Goal: Task Accomplishment & Management: Manage account settings

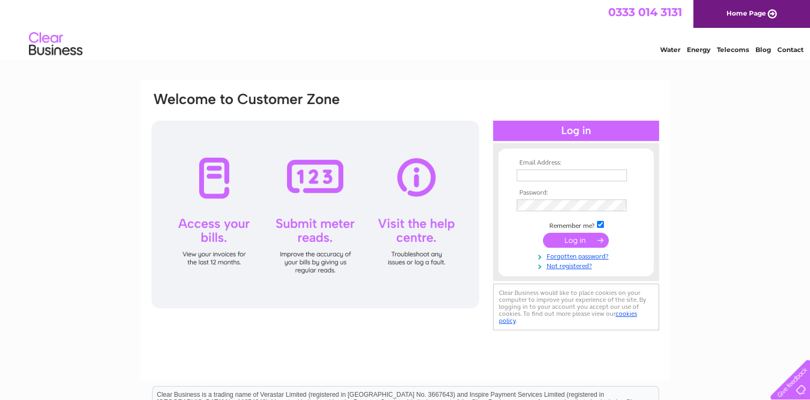
type input "[PERSON_NAME][EMAIL_ADDRESS][DOMAIN_NAME]"
click at [575, 240] on input "submit" at bounding box center [576, 239] width 66 height 15
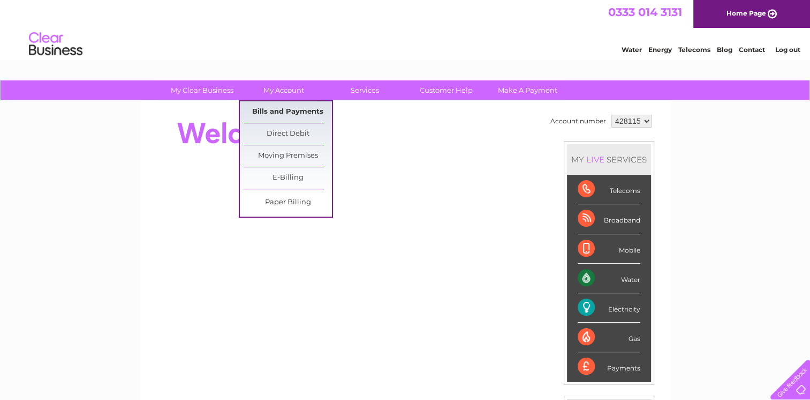
click at [280, 116] on link "Bills and Payments" at bounding box center [288, 111] width 88 height 21
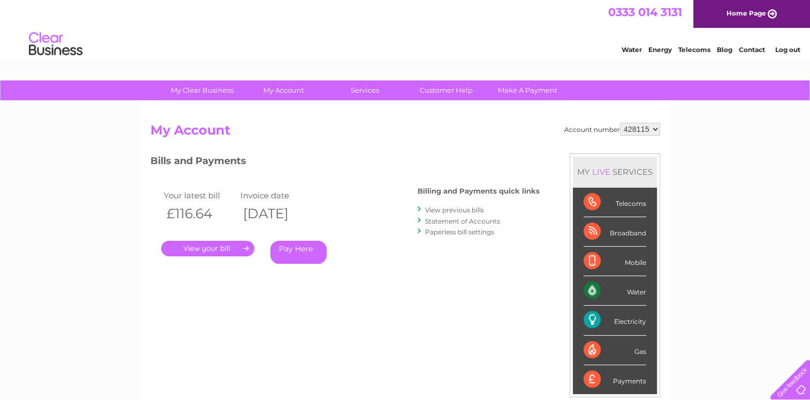
click at [469, 207] on link "View previous bills" at bounding box center [454, 210] width 59 height 8
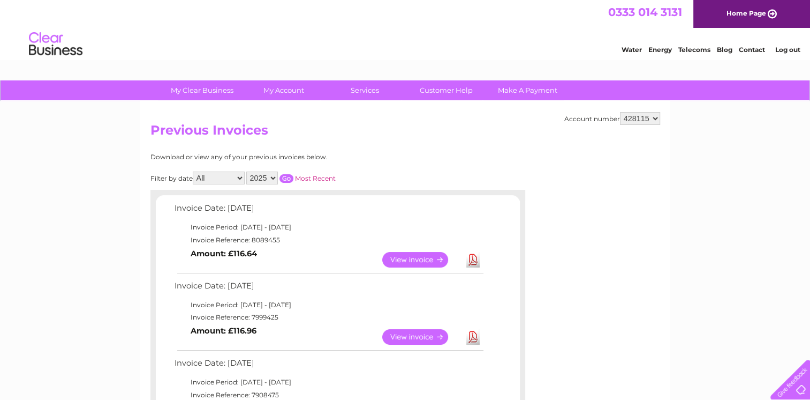
click at [415, 342] on link "View" at bounding box center [421, 337] width 79 height 16
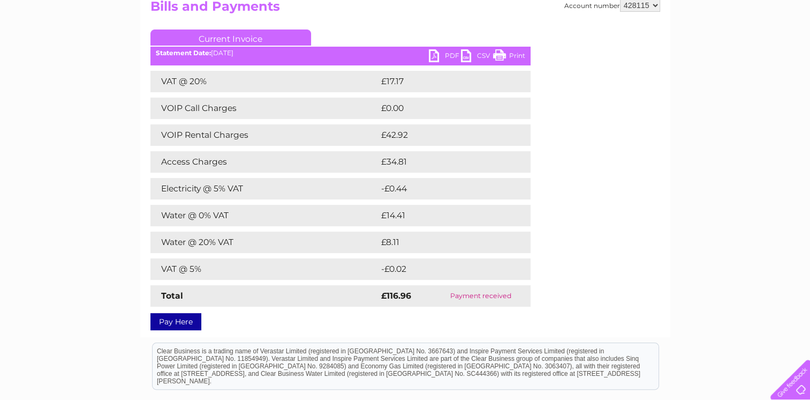
scroll to position [122, 0]
